Goal: Find specific page/section: Find specific page/section

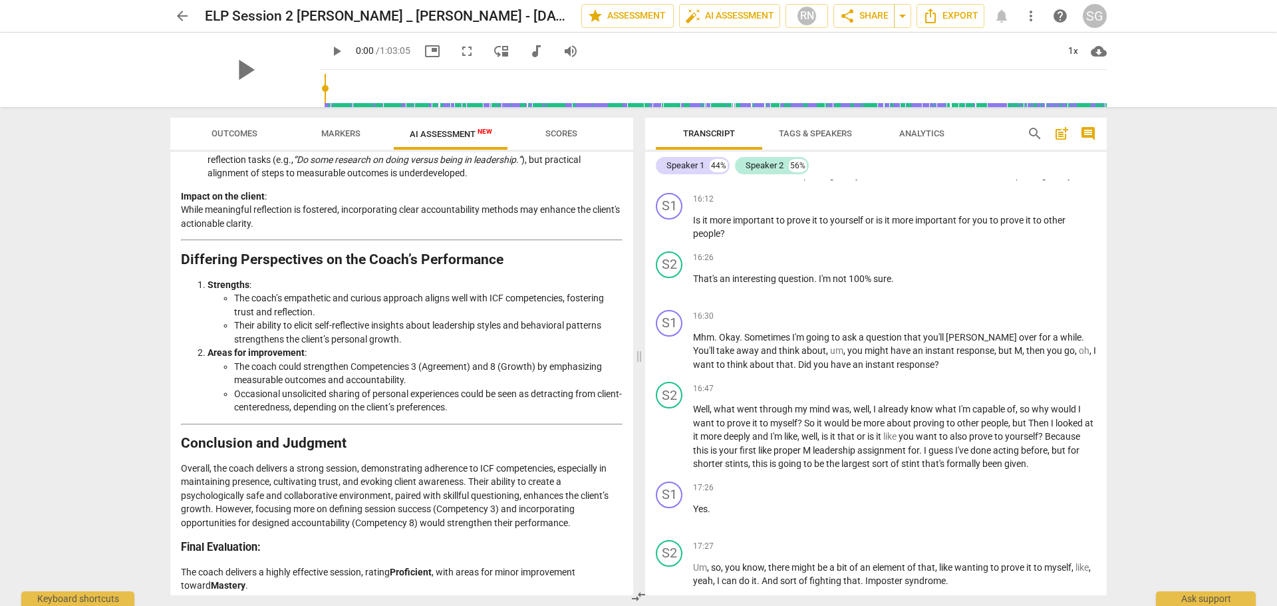
scroll to position [1790, 0]
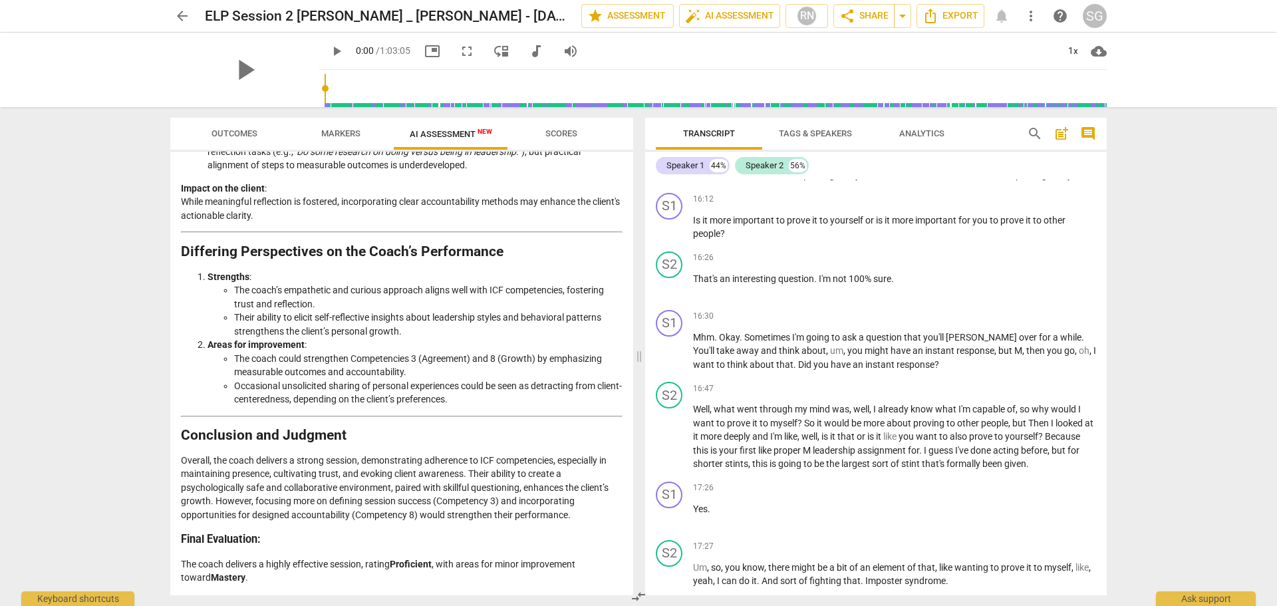
click at [174, 14] on span "arrow_back" at bounding box center [182, 16] width 16 height 16
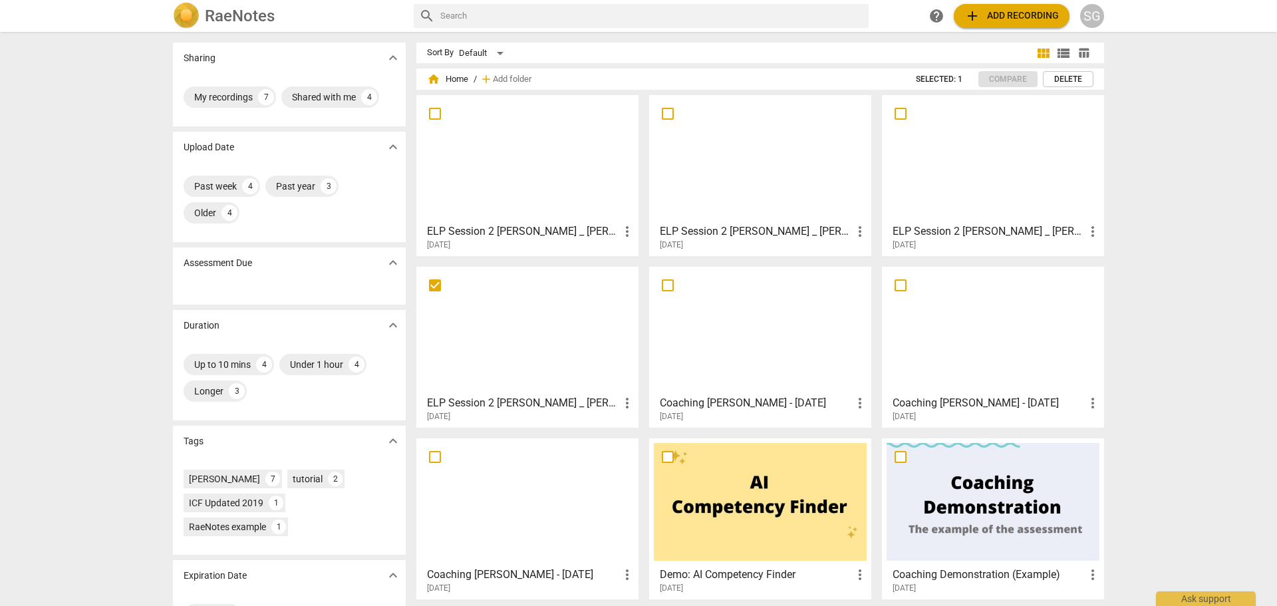
click at [722, 227] on h3 "ELP Session 2 [PERSON_NAME] _ [PERSON_NAME] - [DATE]" at bounding box center [756, 231] width 192 height 16
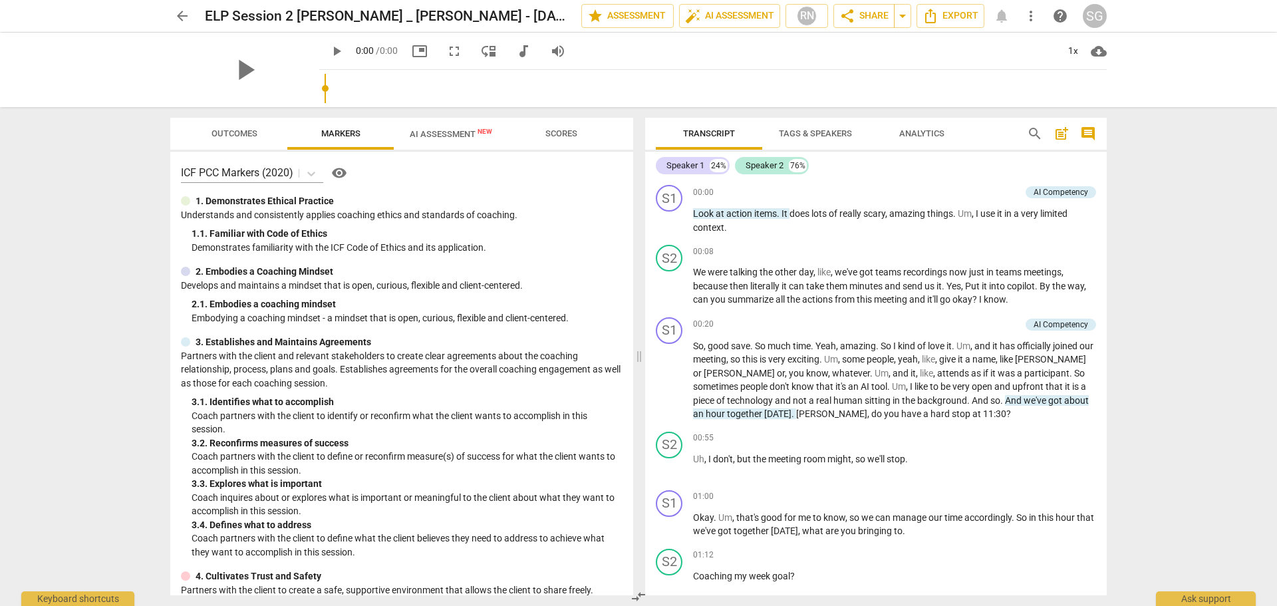
click at [554, 129] on span "Scores" at bounding box center [561, 133] width 32 height 10
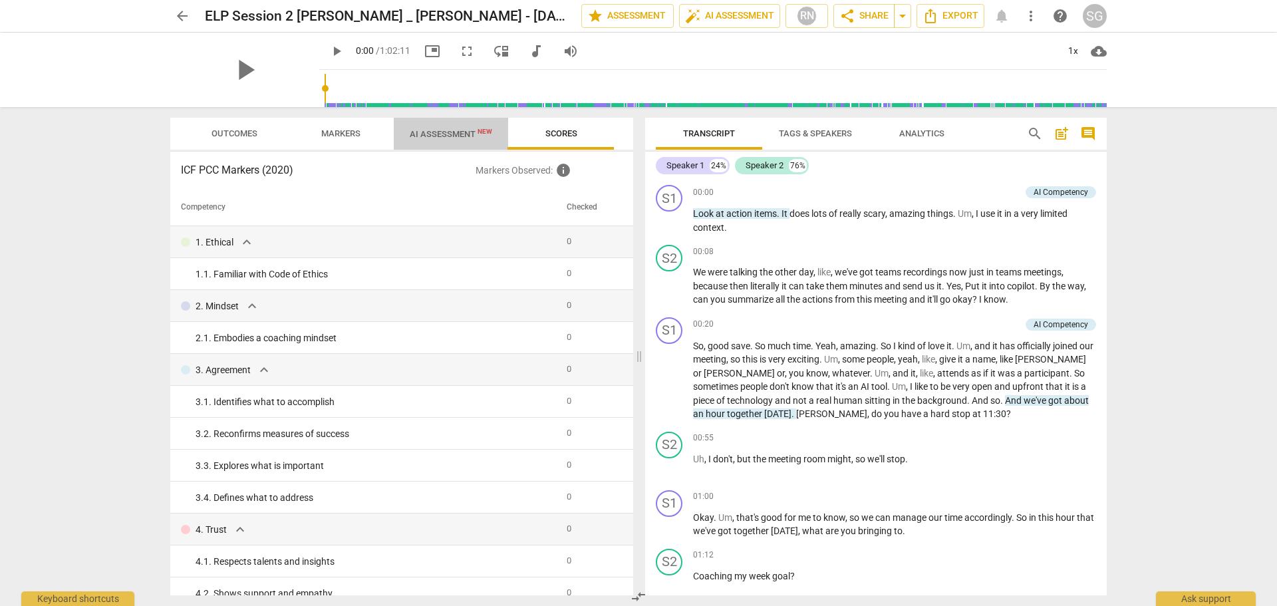
click at [446, 132] on span "AI Assessment New" at bounding box center [451, 134] width 82 height 10
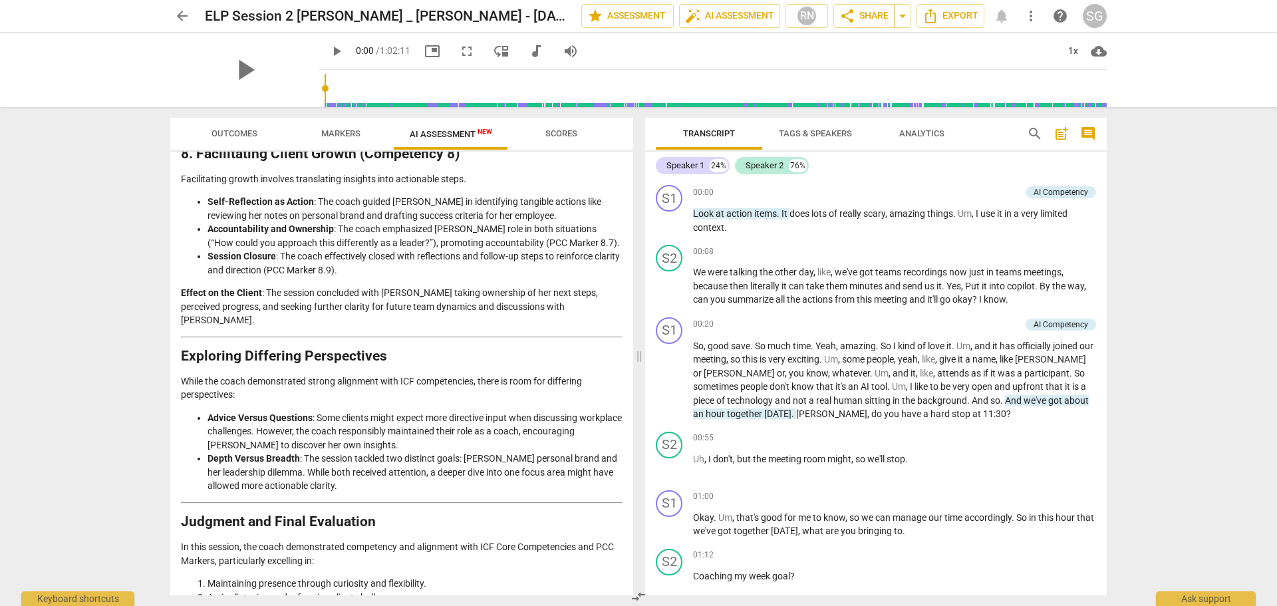
scroll to position [1660, 0]
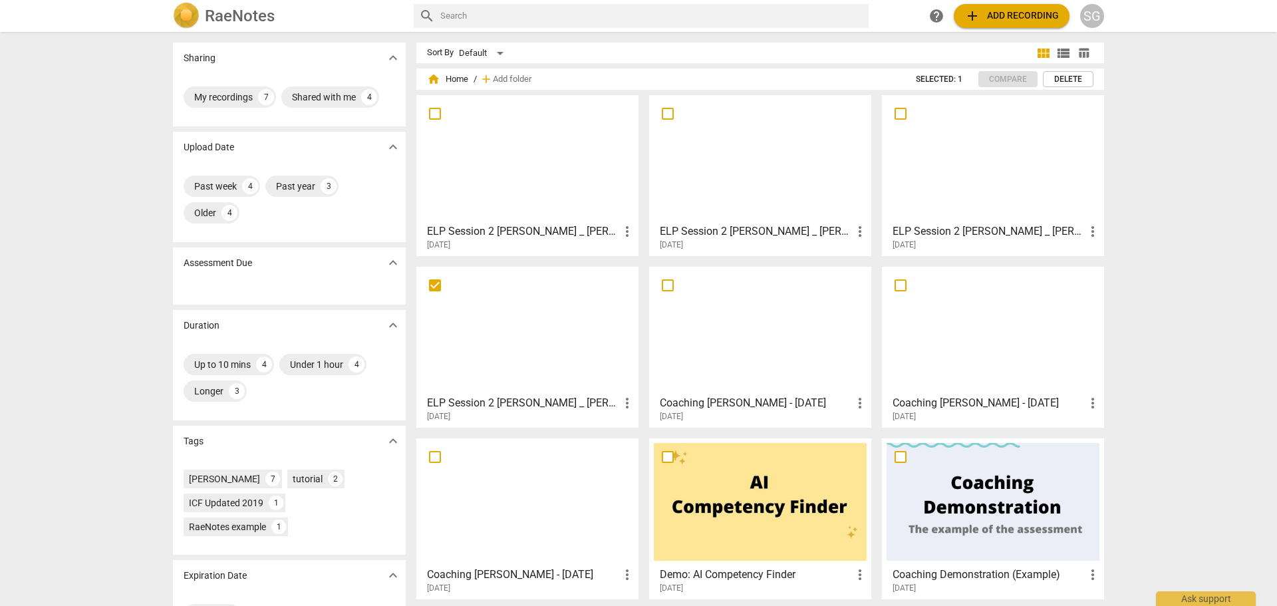
click at [1013, 171] on div at bounding box center [993, 159] width 213 height 118
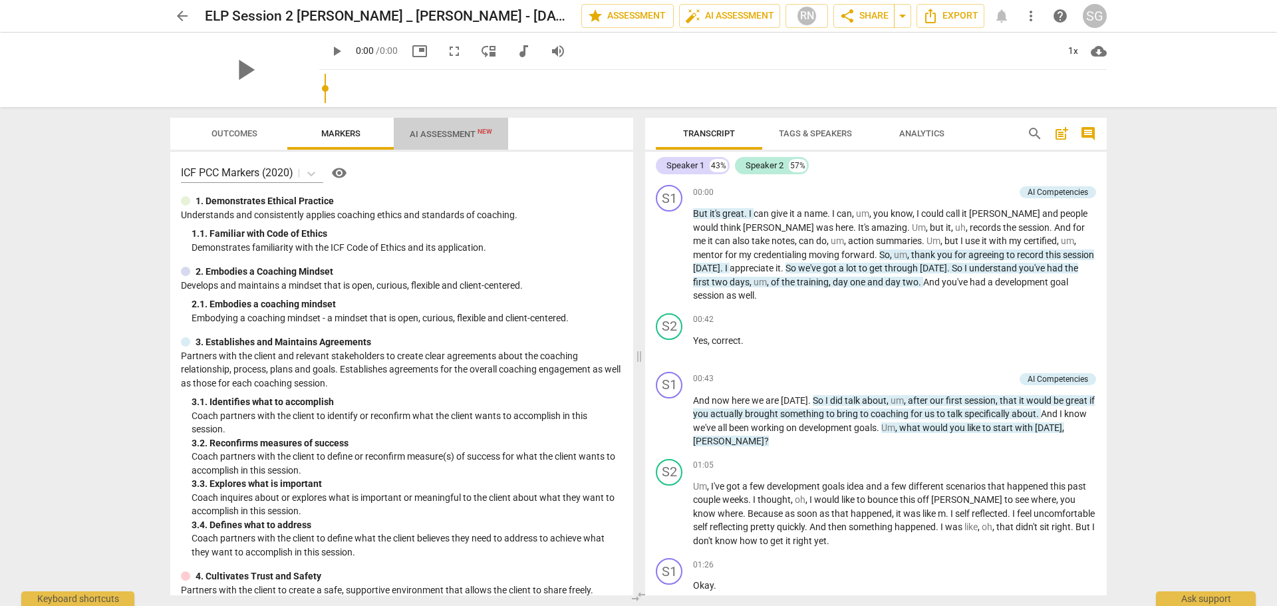
click at [469, 136] on span "AI Assessment New" at bounding box center [451, 134] width 82 height 10
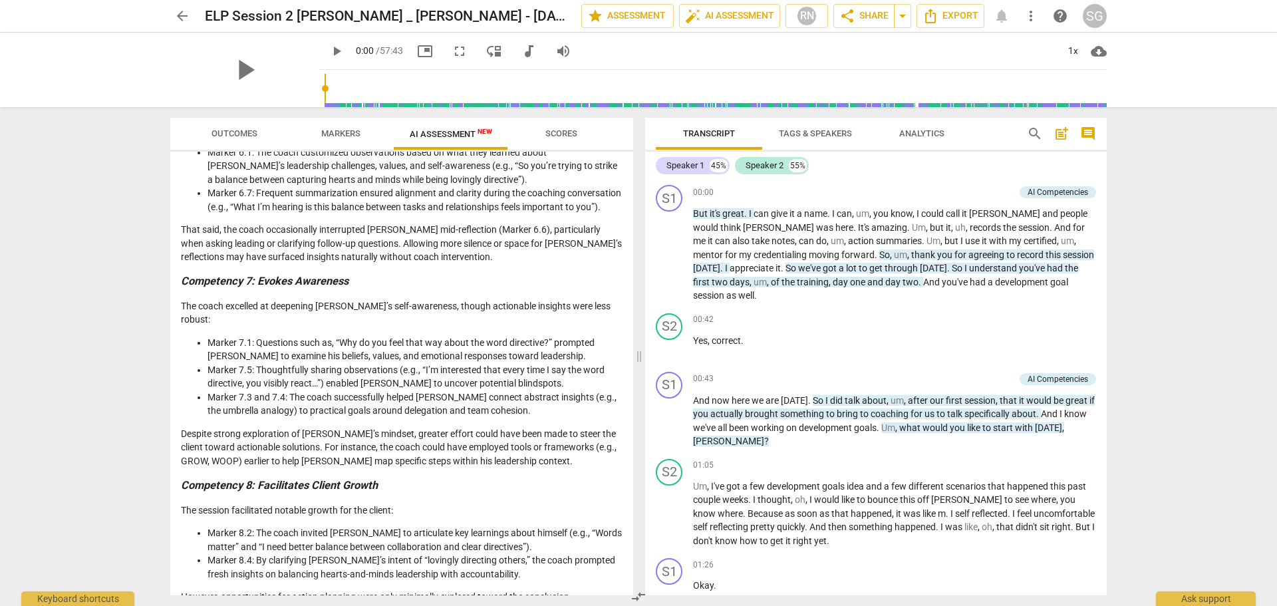
scroll to position [1080, 0]
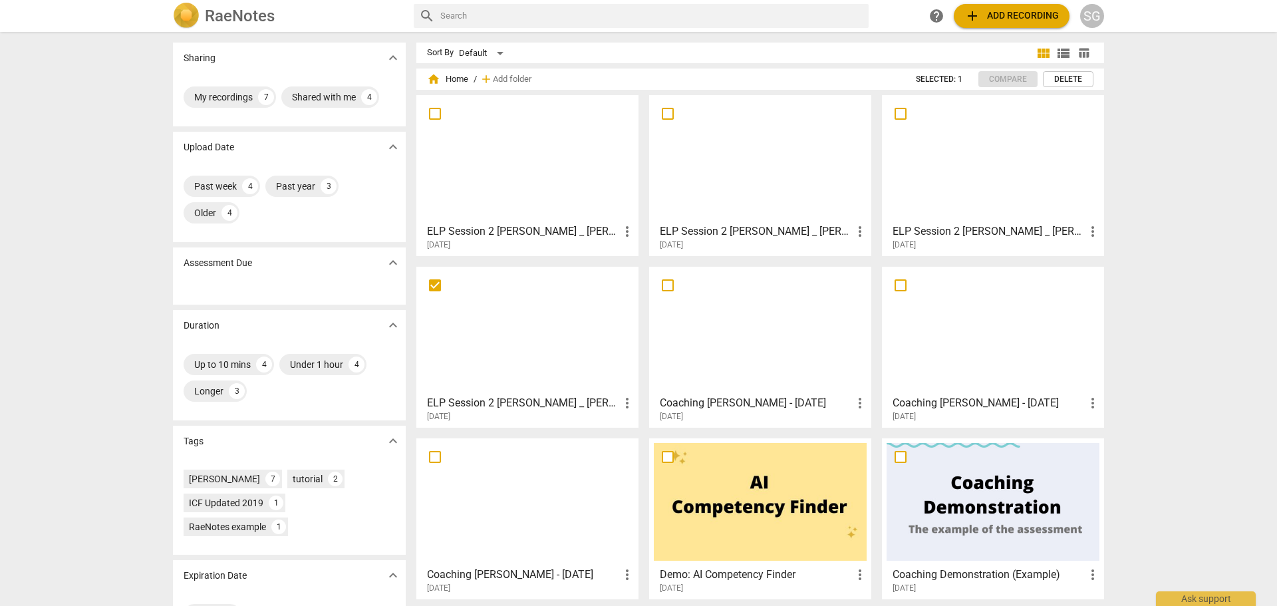
click at [585, 315] on div at bounding box center [527, 330] width 213 height 118
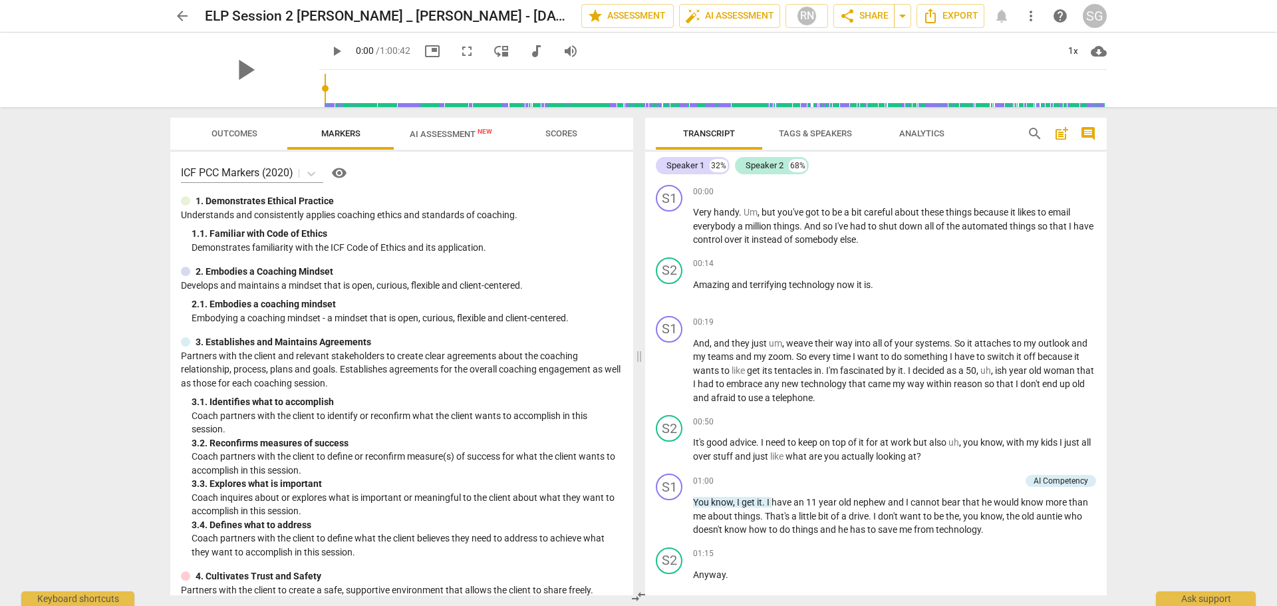
click at [448, 128] on span "AI Assessment New" at bounding box center [451, 134] width 114 height 20
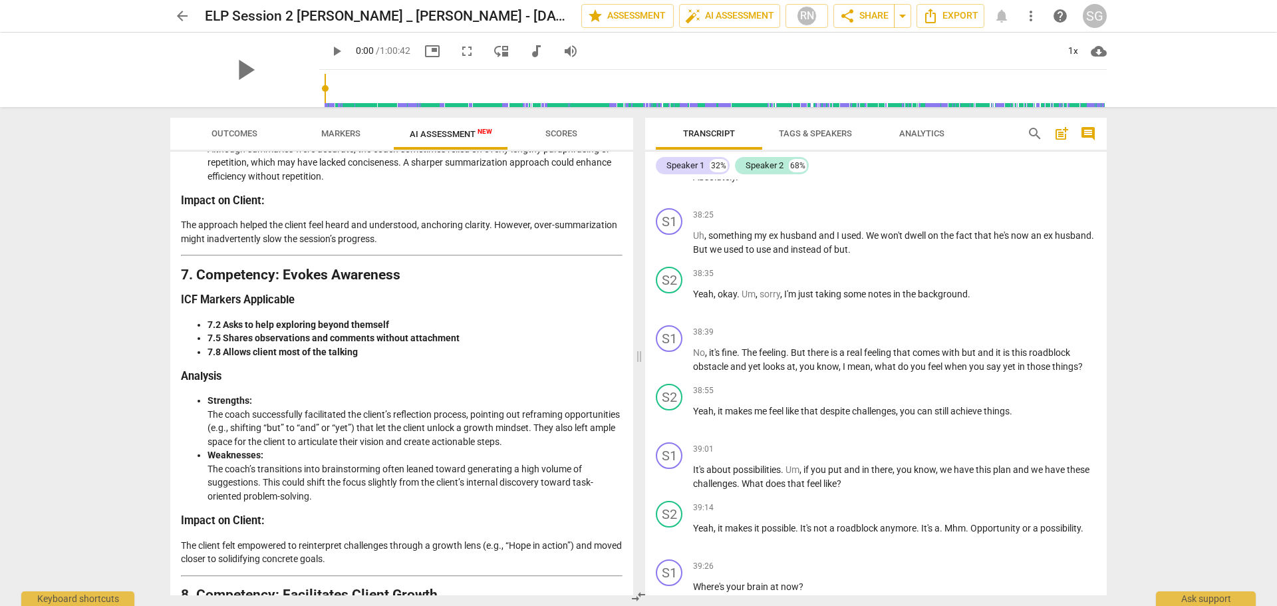
scroll to position [1962, 0]
